Goal: Information Seeking & Learning: Learn about a topic

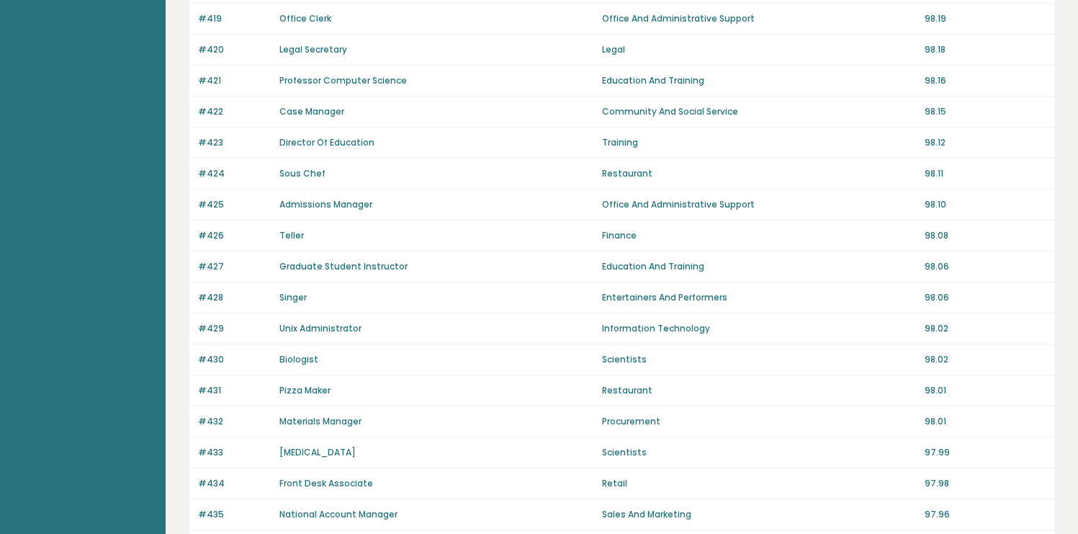
scroll to position [991, 0]
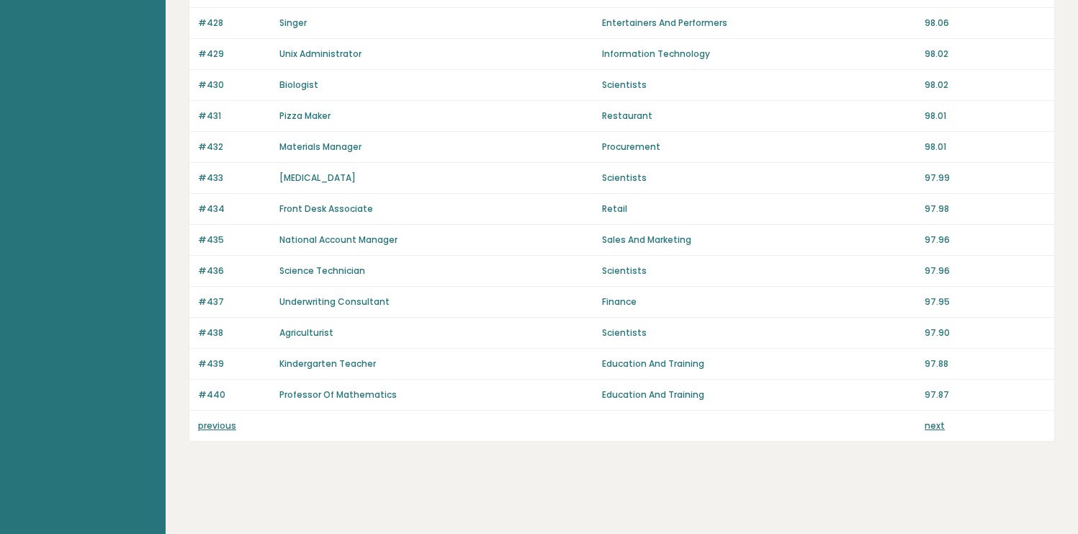
click at [940, 428] on link "next" at bounding box center [934, 425] width 20 height 12
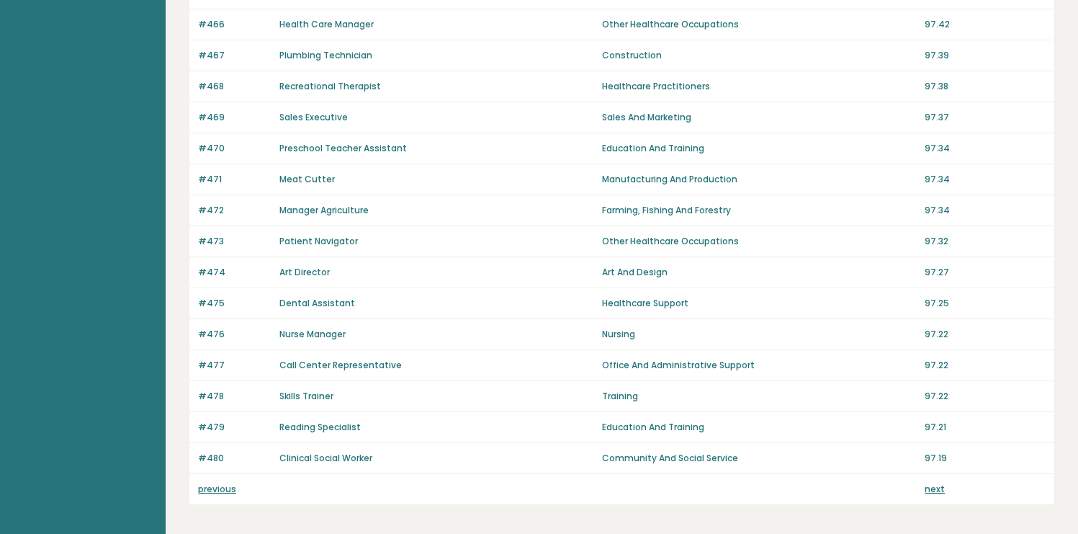
scroll to position [991, 0]
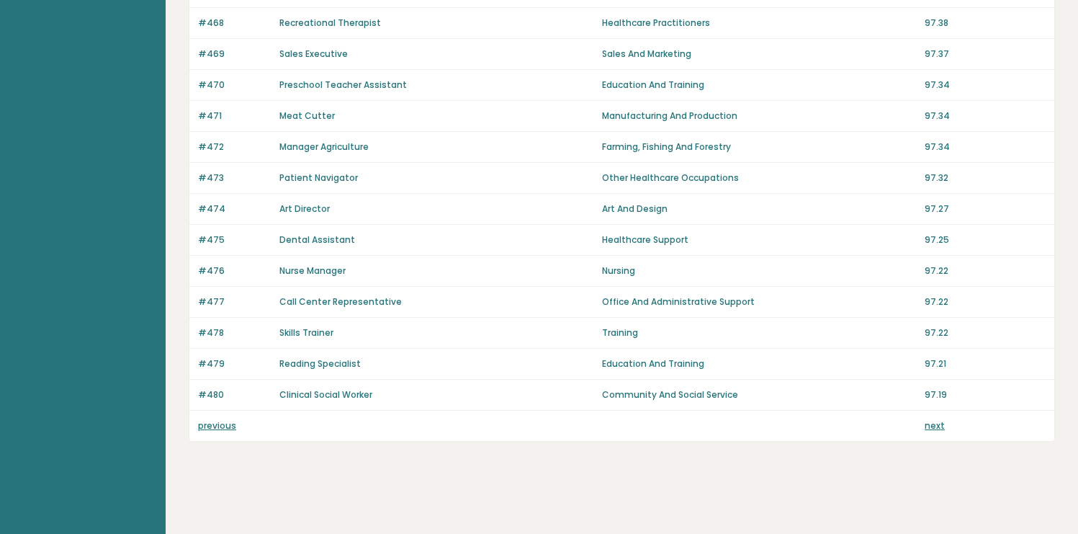
click at [936, 423] on link "next" at bounding box center [934, 425] width 20 height 12
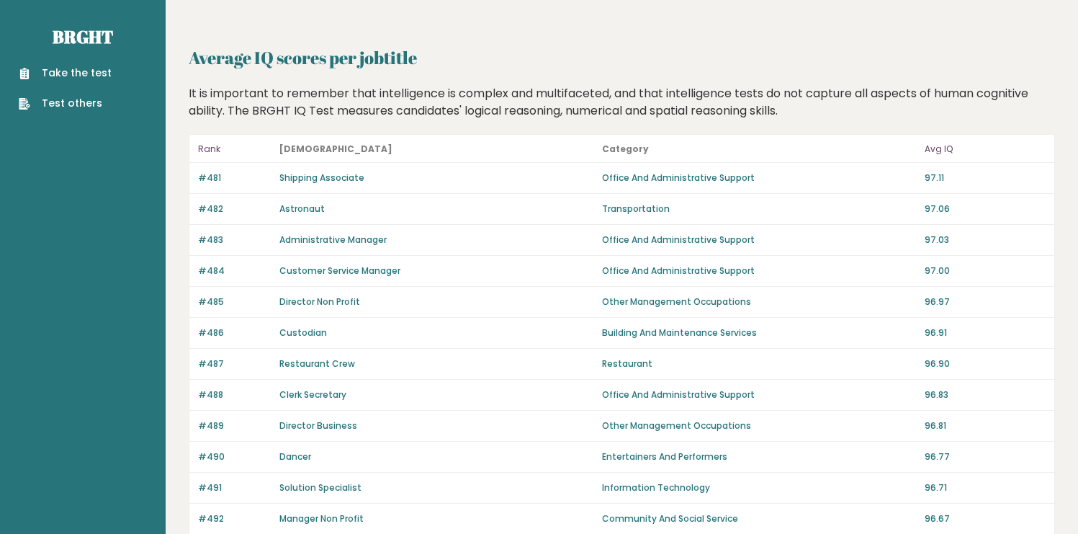
scroll to position [991, 0]
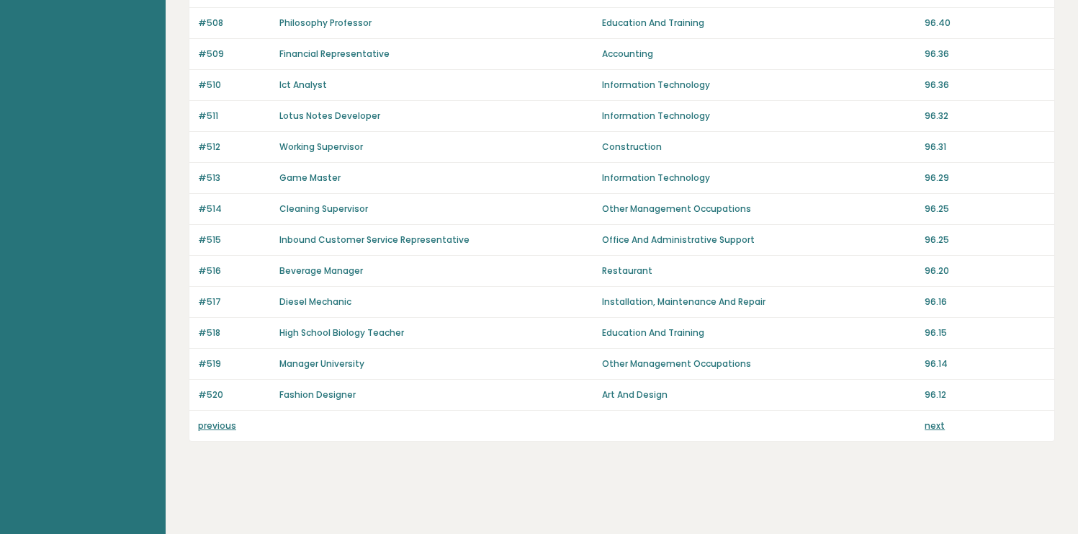
click at [935, 423] on link "next" at bounding box center [934, 425] width 20 height 12
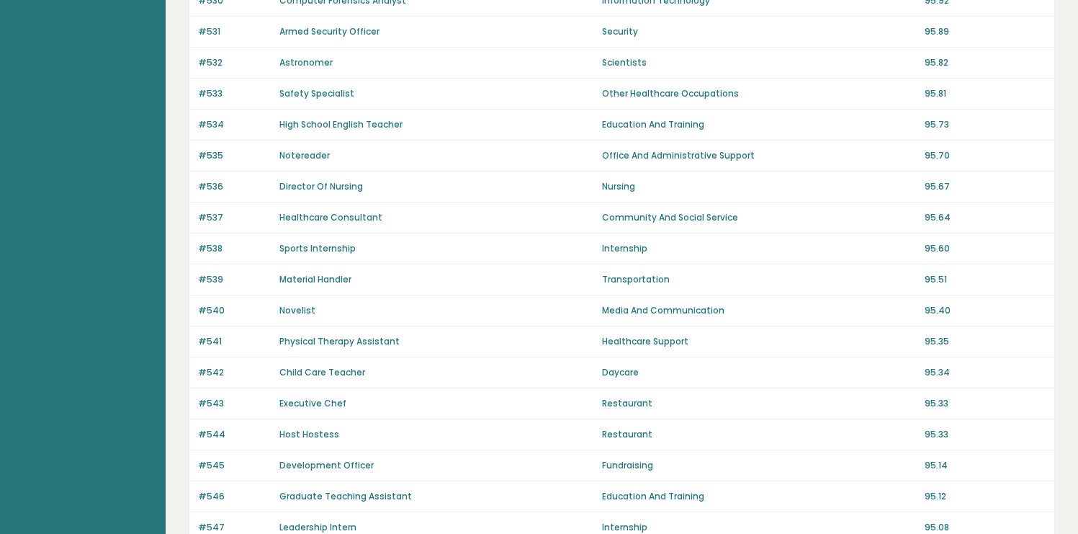
scroll to position [991, 0]
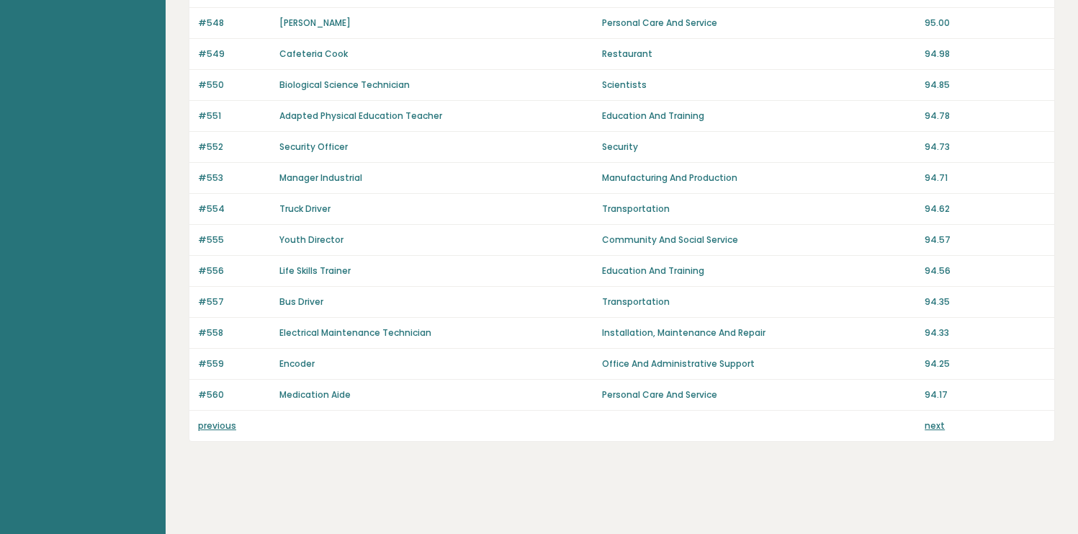
click at [934, 432] on div "previous next" at bounding box center [621, 425] width 865 height 30
click at [930, 421] on link "next" at bounding box center [934, 425] width 20 height 12
